Goal: Download file/media

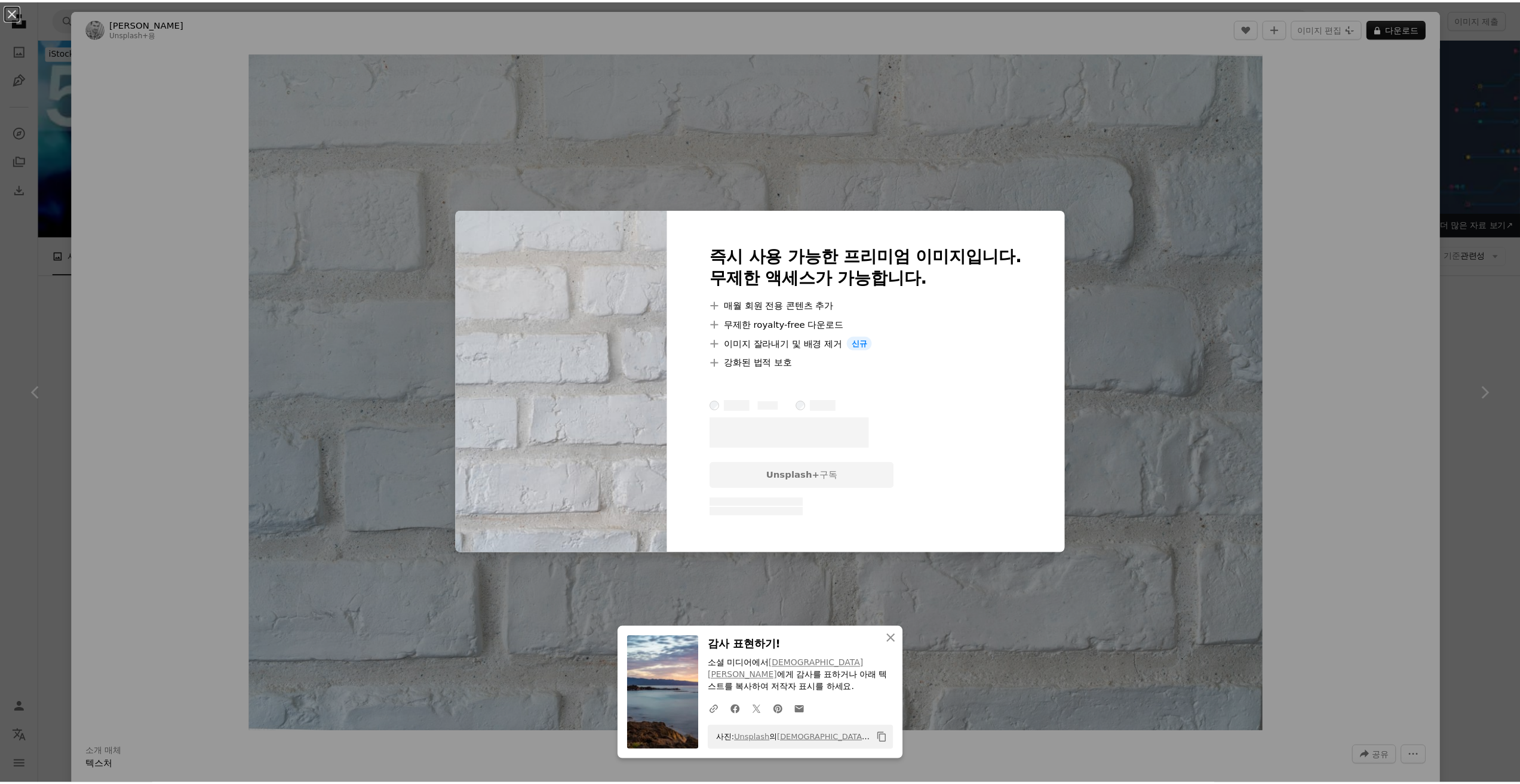
scroll to position [2092, 0]
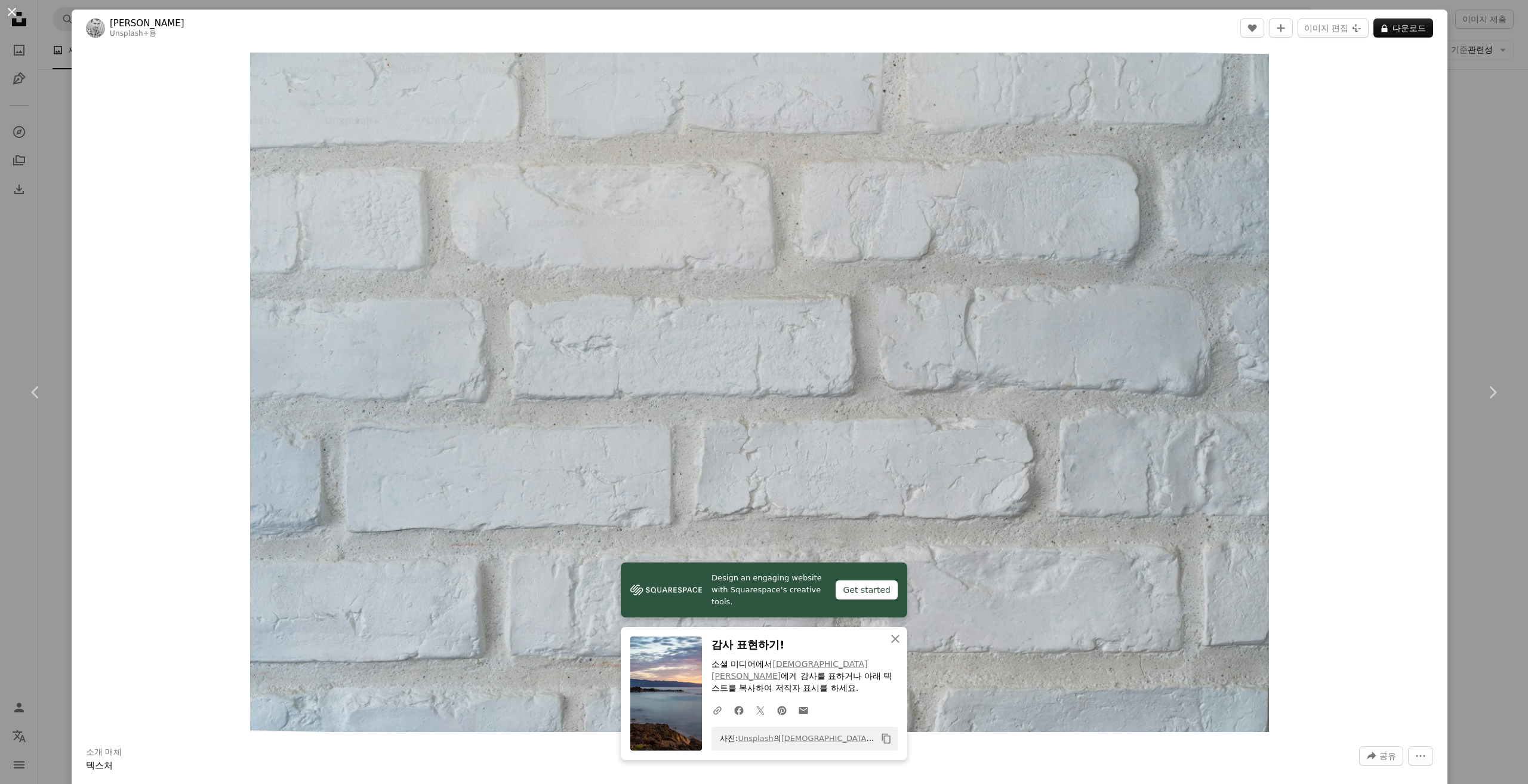
click at [17, 15] on button "An X shape" at bounding box center [12, 12] width 14 height 14
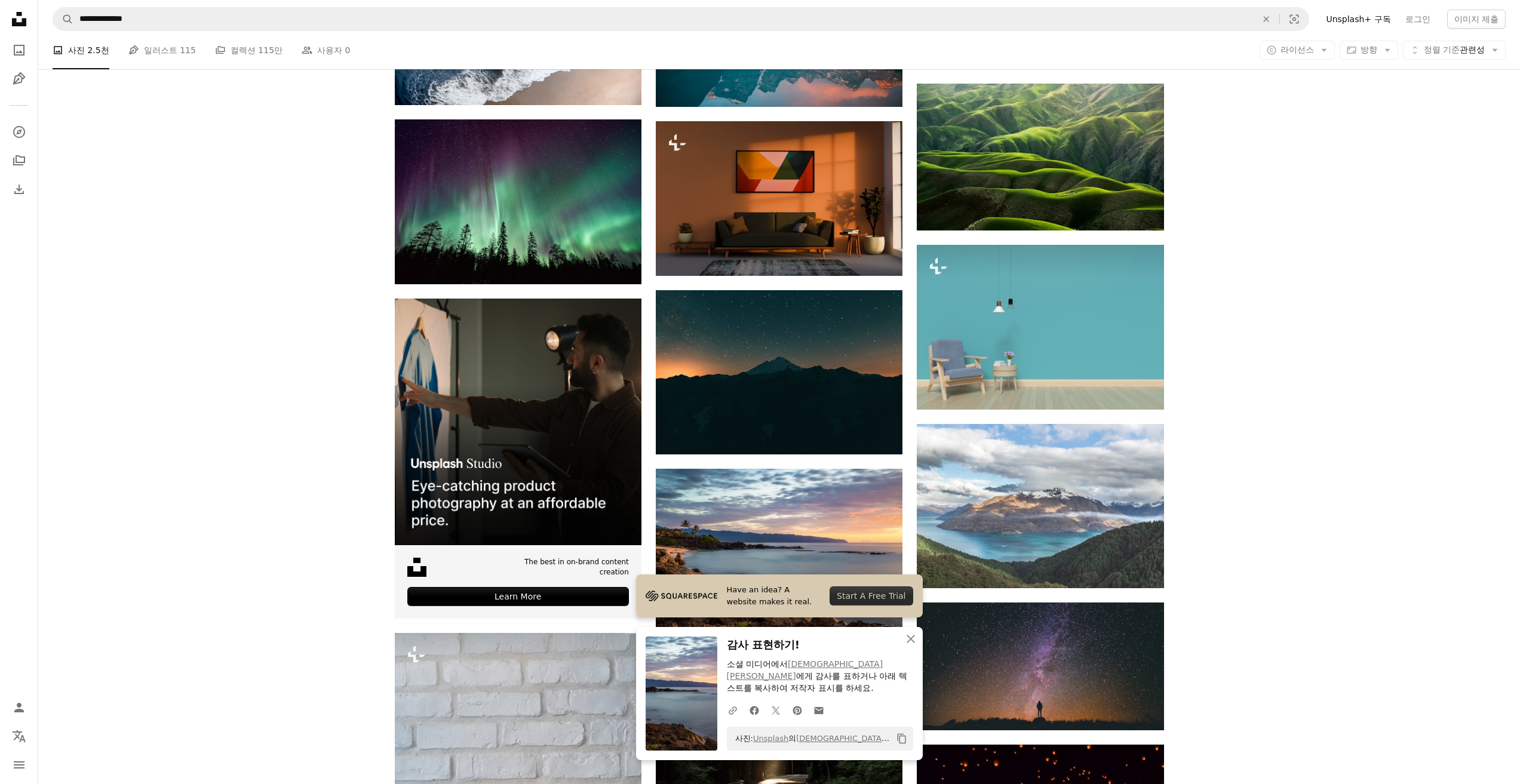
scroll to position [2271, 0]
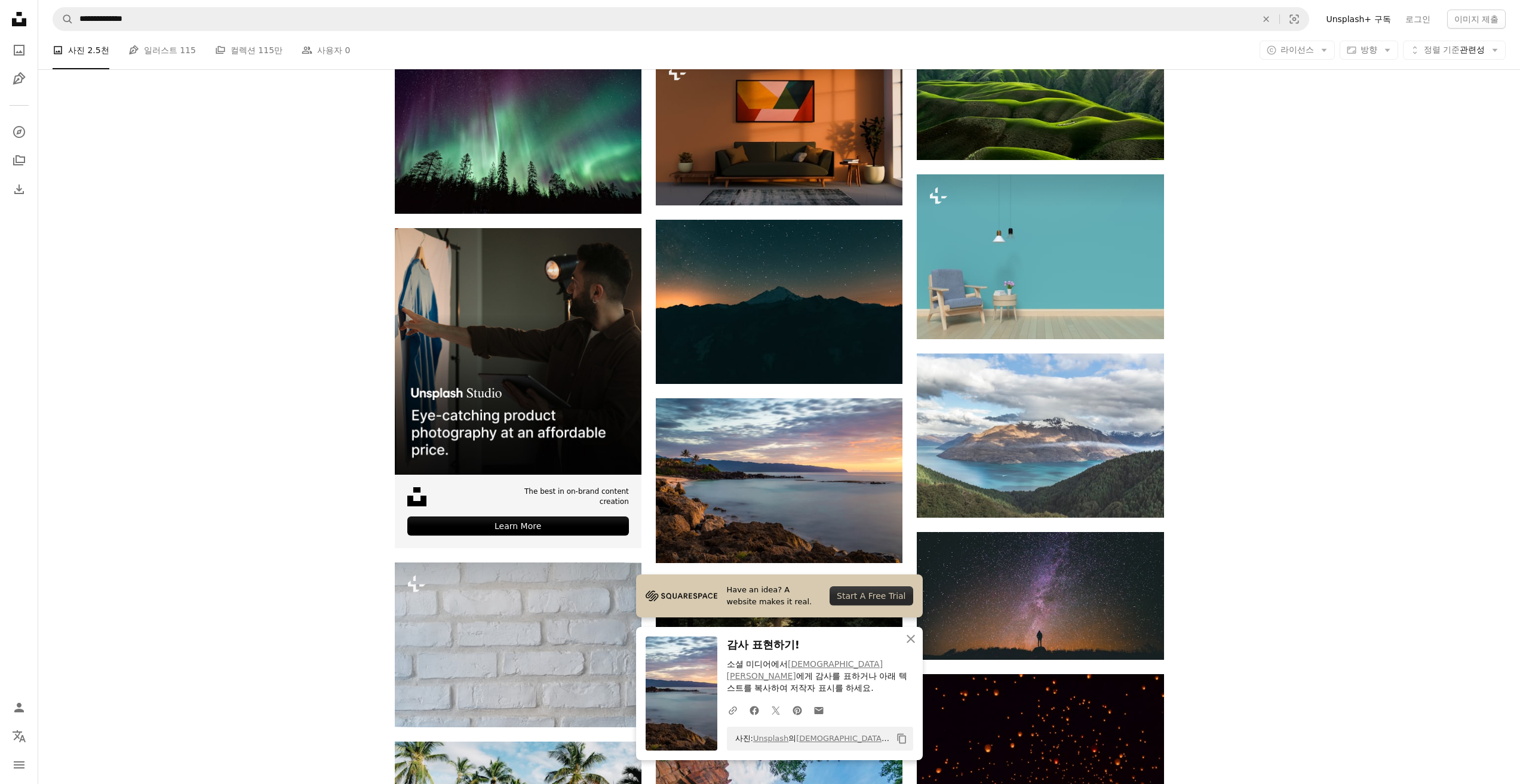
click at [730, 577] on img at bounding box center [779, 659] width 247 height 165
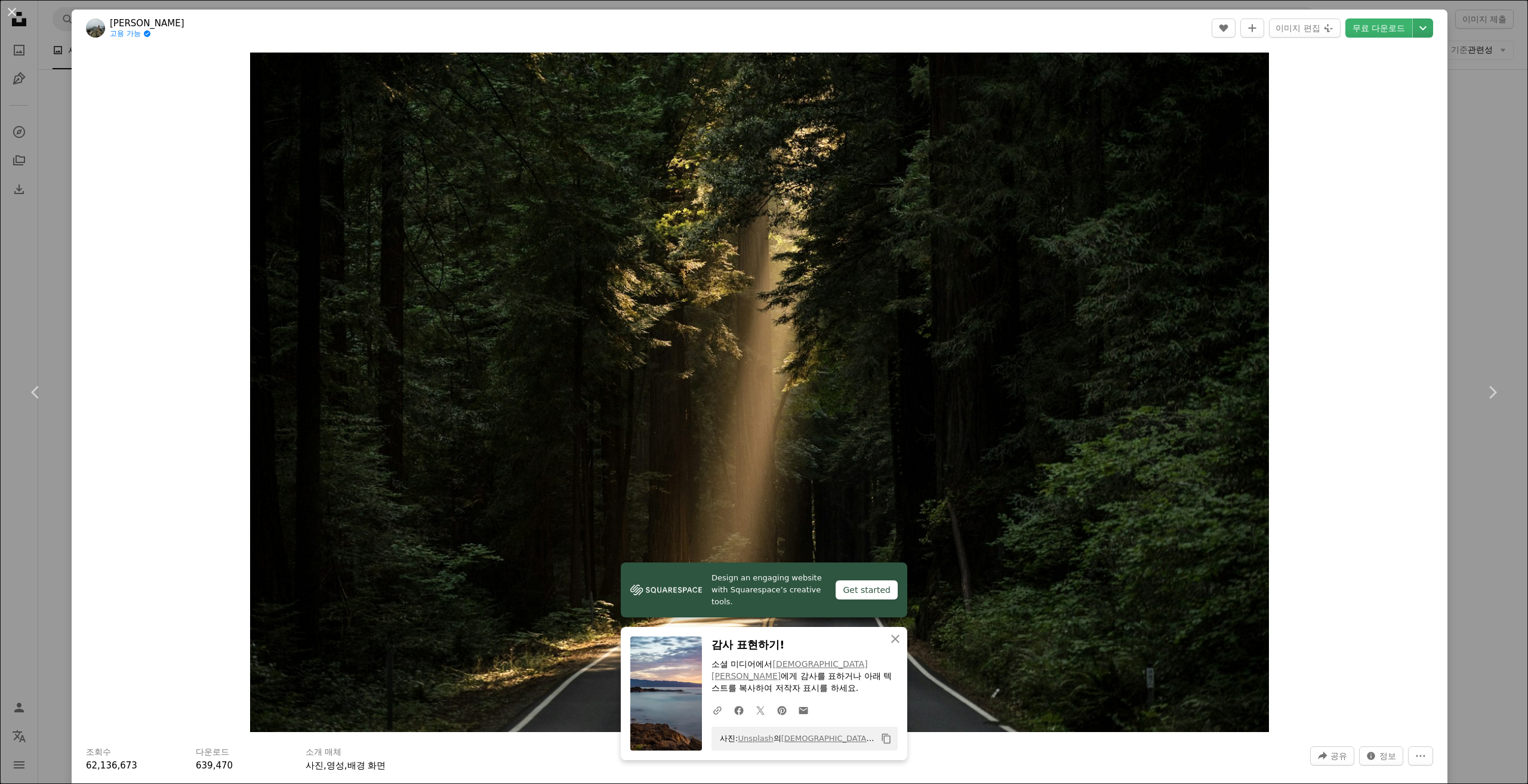
click at [1424, 26] on header "[PERSON_NAME] 고용 가능 A checkmark inside of a circle A heart A plus sign 이미지 편집 P…" at bounding box center [760, 28] width 1376 height 37
click at [1417, 28] on icon "Chevron down" at bounding box center [1423, 28] width 19 height 14
click at [1364, 141] on link "원본 크기 ( 4096 x 2731 )" at bounding box center [1373, 132] width 107 height 21
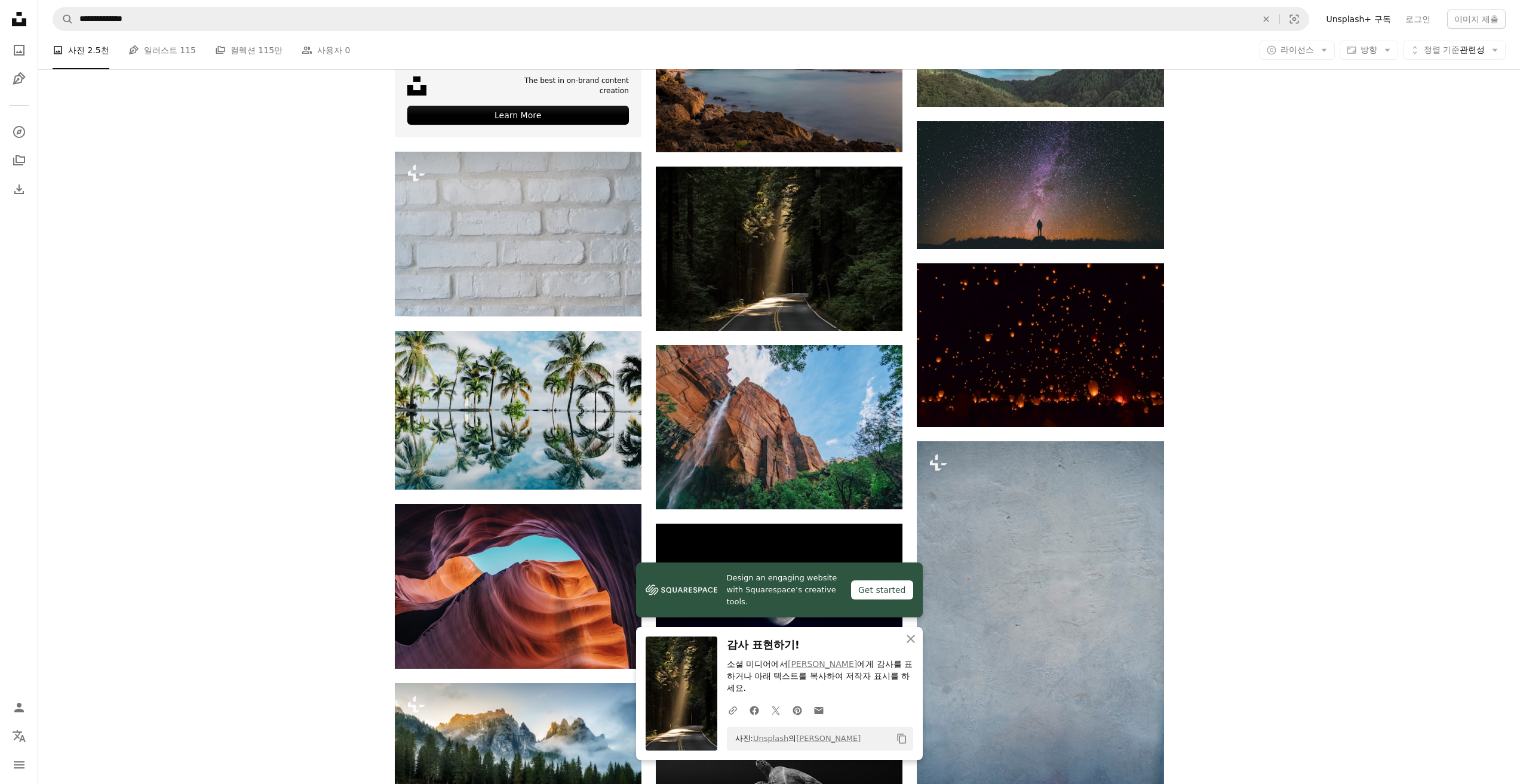
scroll to position [2689, 0]
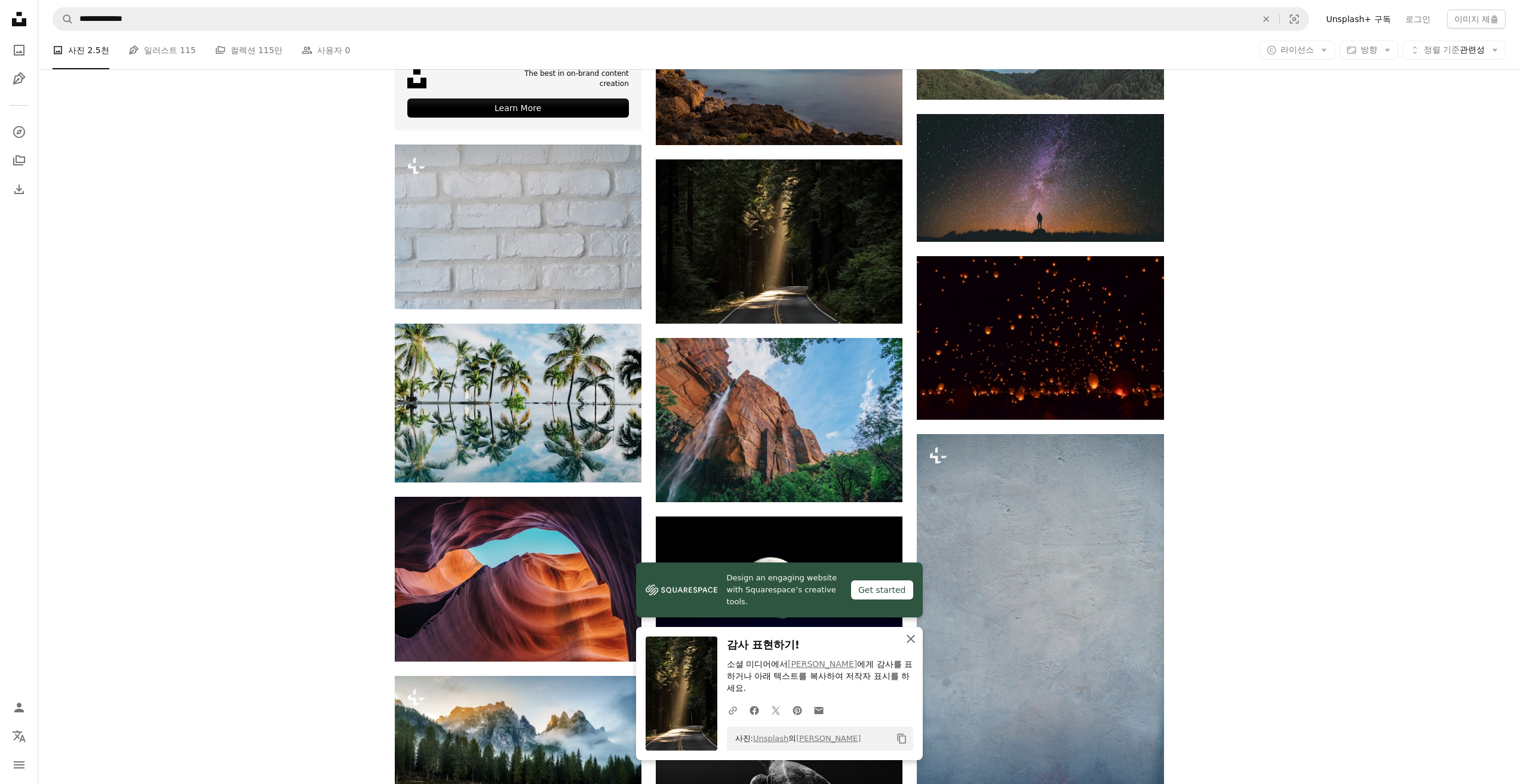
click at [918, 645] on icon "An X shape" at bounding box center [910, 638] width 14 height 14
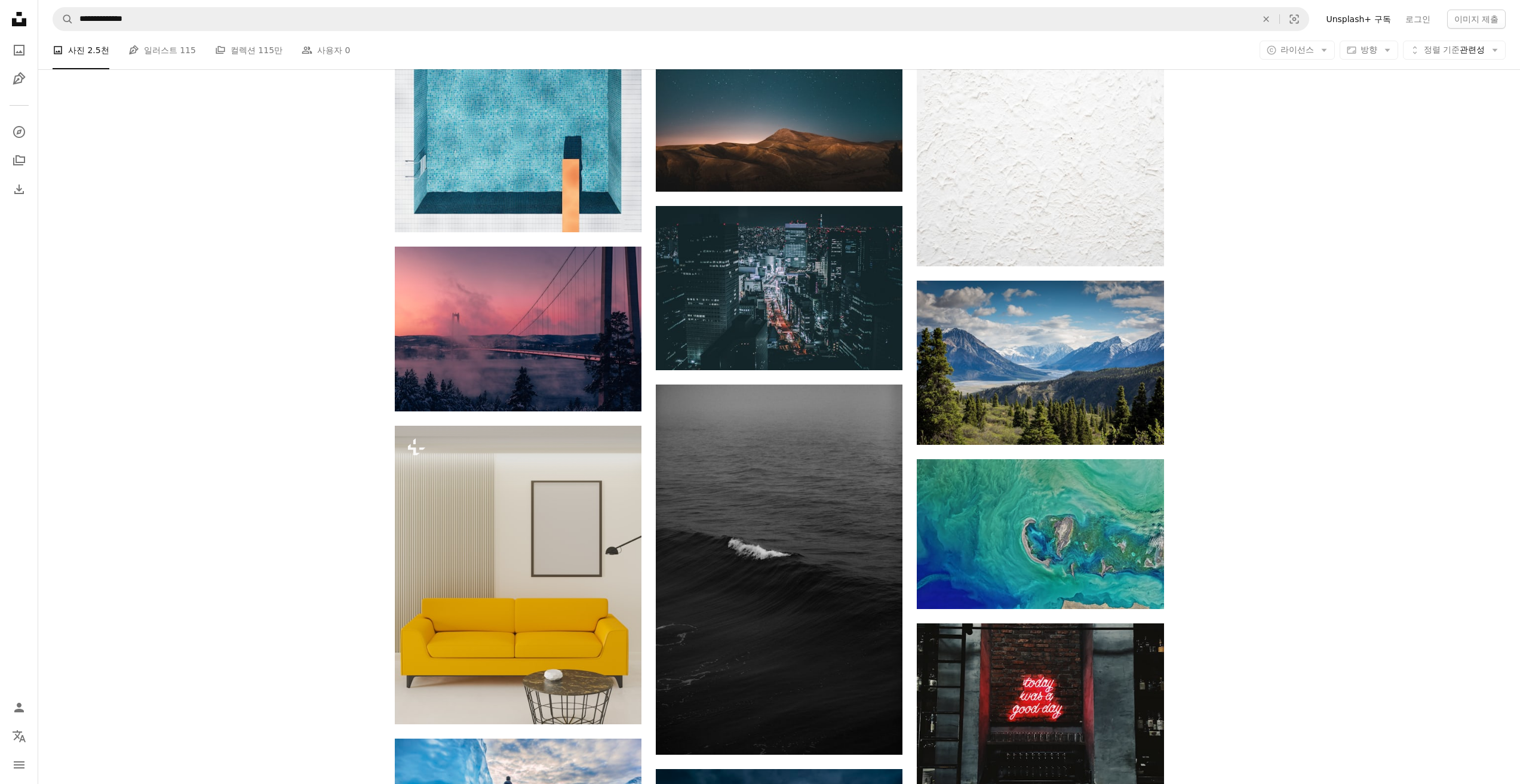
scroll to position [7405, 0]
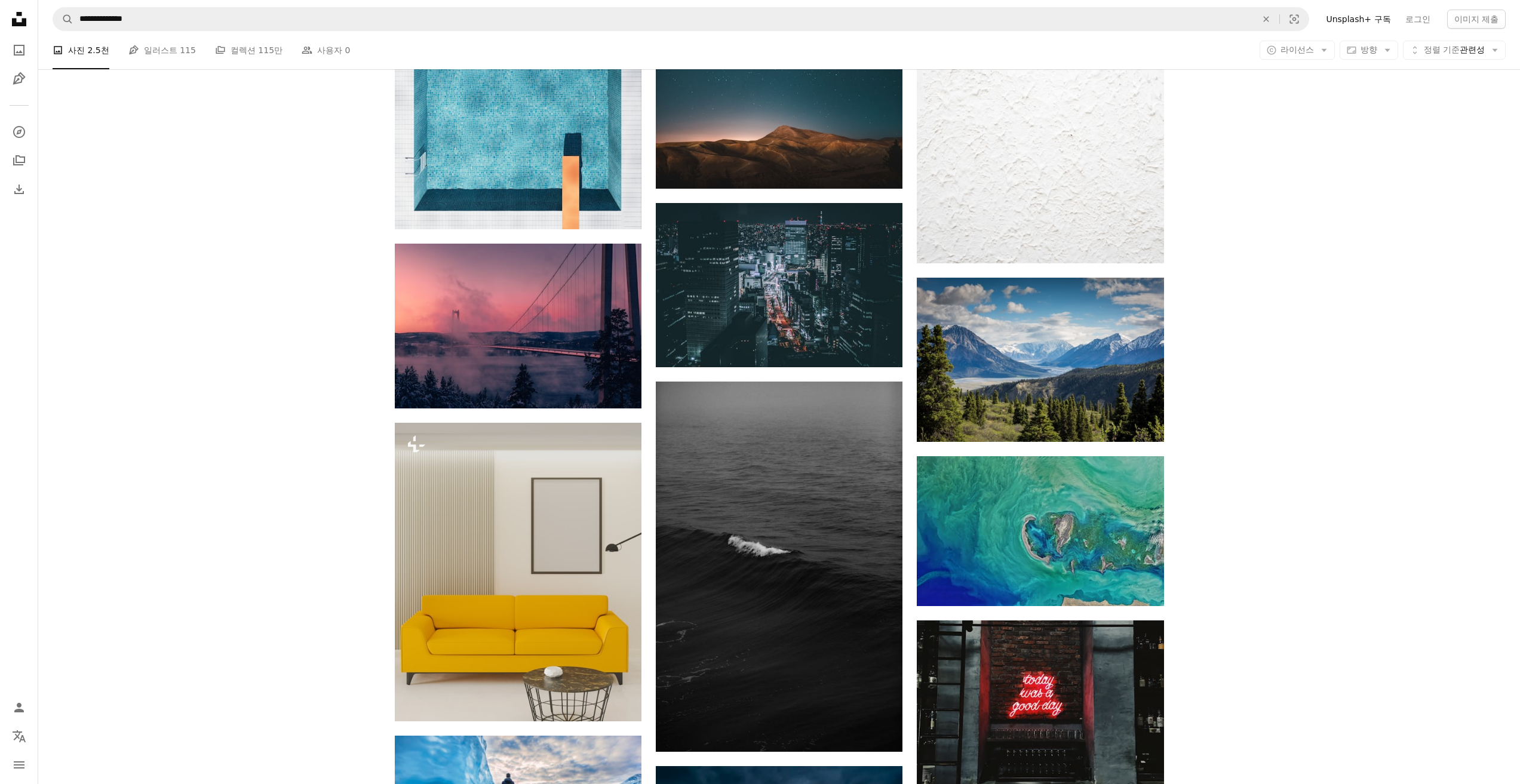
drag, startPoint x: 1213, startPoint y: 384, endPoint x: 1225, endPoint y: 310, distance: 75.0
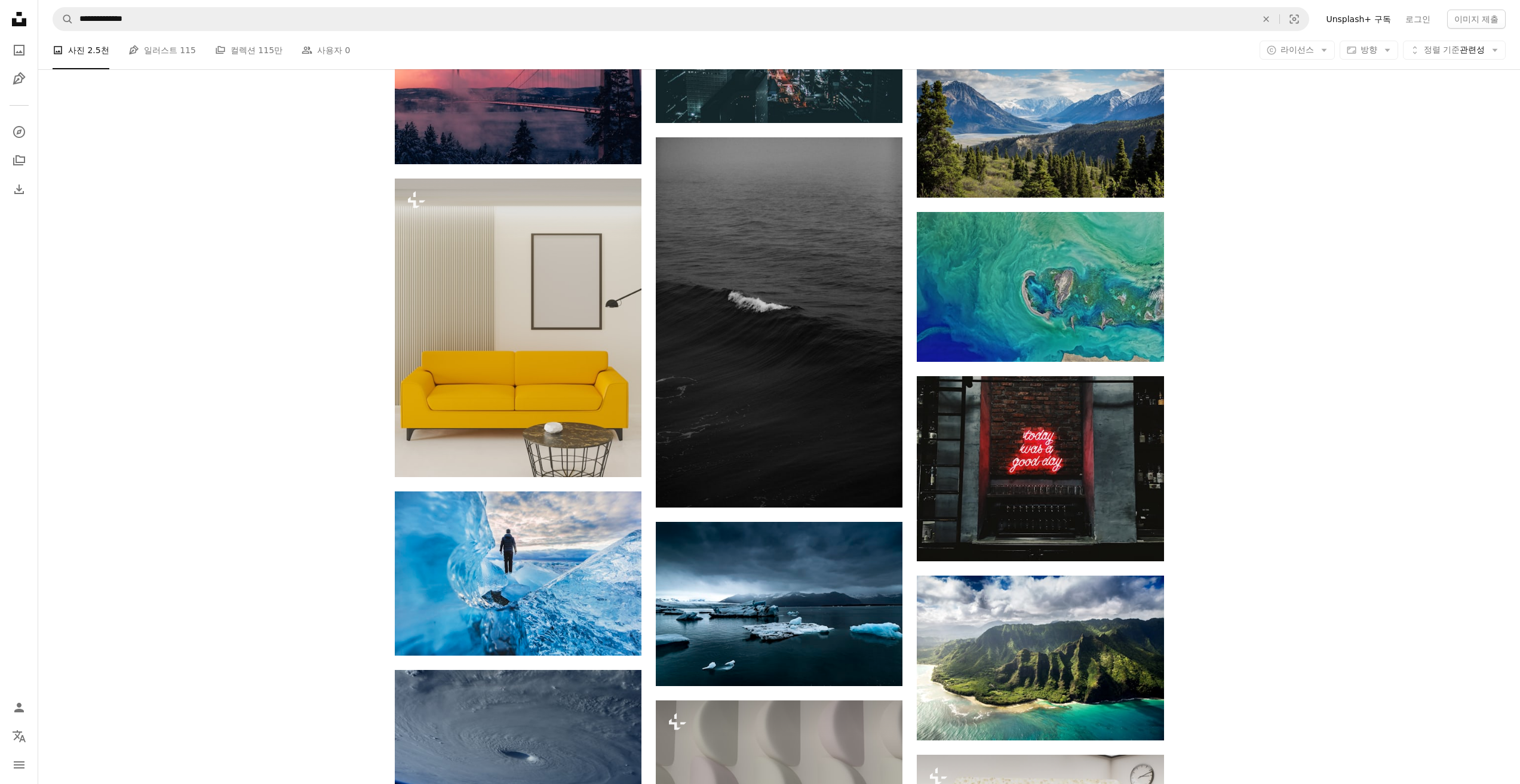
scroll to position [7703, 0]
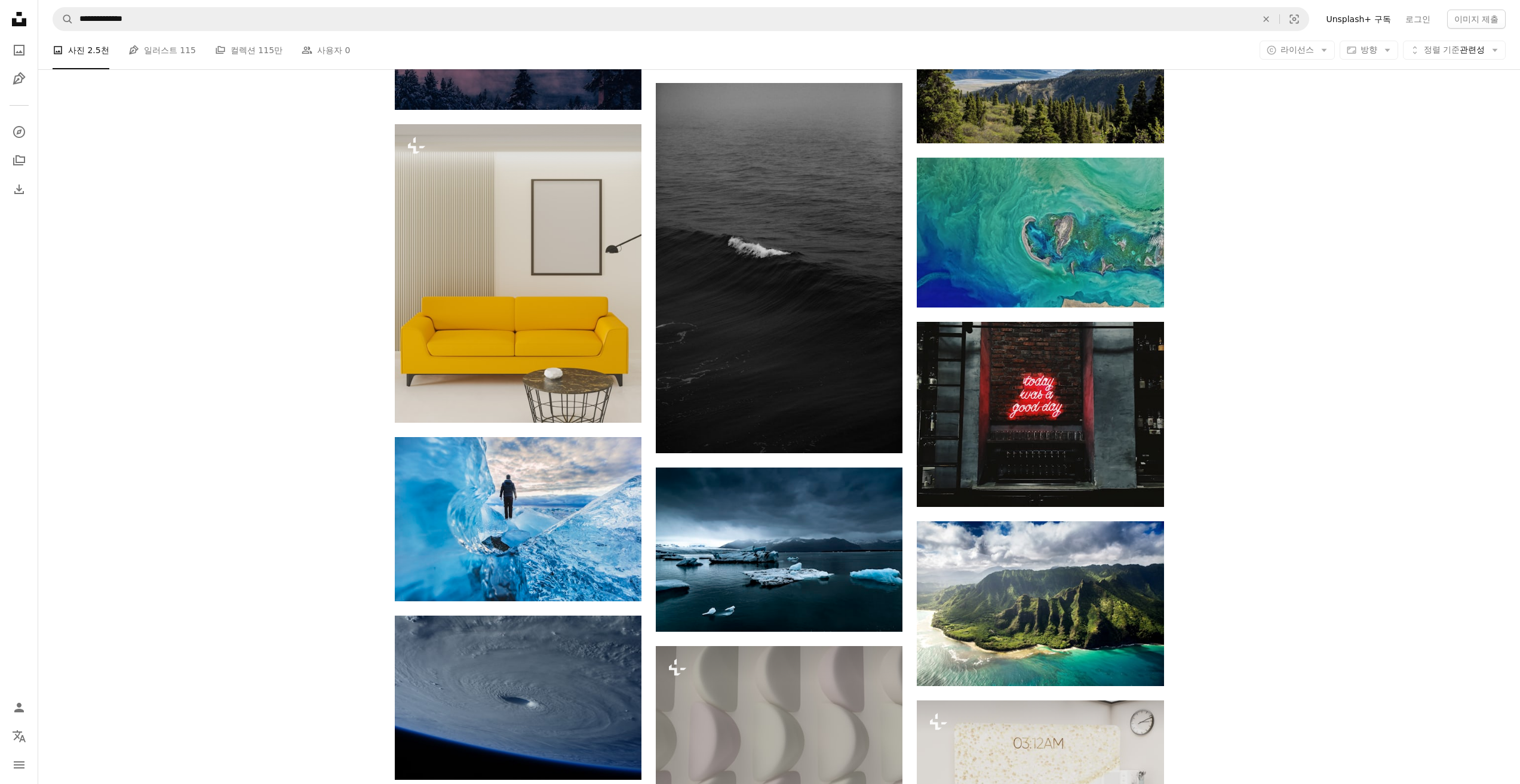
drag, startPoint x: 1332, startPoint y: 282, endPoint x: 1320, endPoint y: 189, distance: 93.8
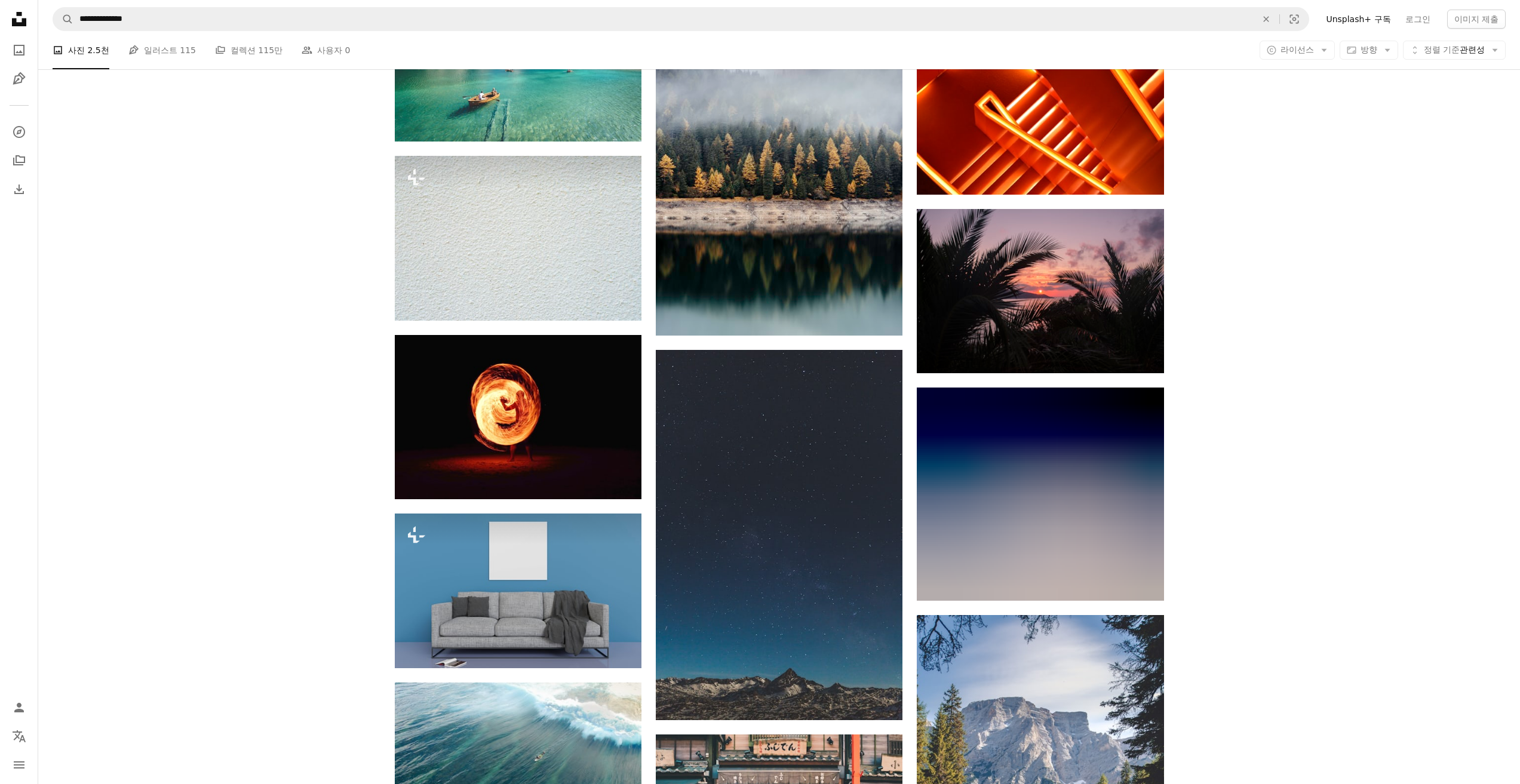
scroll to position [13672, 0]
